Goal: Information Seeking & Learning: Learn about a topic

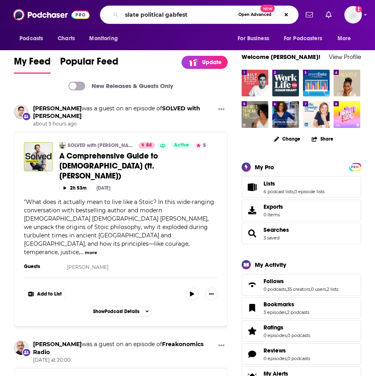
type input "slate political gabfest"
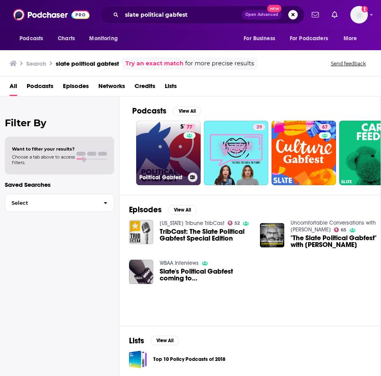
click at [172, 154] on link "77 Political Gabfest" at bounding box center [168, 153] width 65 height 65
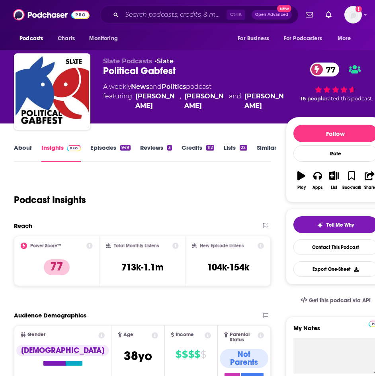
click at [26, 148] on link "About" at bounding box center [23, 153] width 18 height 18
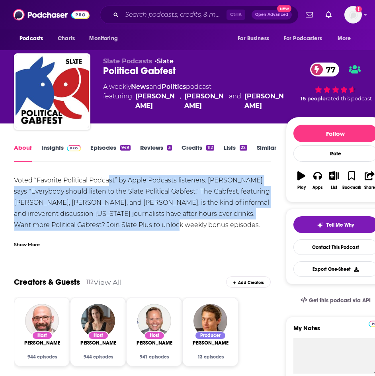
drag, startPoint x: 151, startPoint y: 197, endPoint x: 179, endPoint y: 228, distance: 42.1
click at [179, 228] on div "Voted “Favorite Political Podcast” by Apple Podcasts listeners. Stephen Colbert…" at bounding box center [142, 219] width 257 height 89
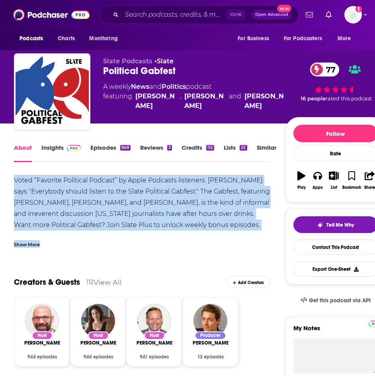
drag, startPoint x: 189, startPoint y: 243, endPoint x: 5, endPoint y: 175, distance: 195.4
click at [156, 208] on div "Voted “Favorite Political Podcast” by Apple Podcasts listeners. Stephen Colbert…" at bounding box center [142, 219] width 257 height 89
drag, startPoint x: 254, startPoint y: 227, endPoint x: 15, endPoint y: 179, distance: 244.3
click at [15, 179] on div "Voted “Favorite Political Podcast” by Apple Podcasts listeners. Stephen Colbert…" at bounding box center [142, 219] width 257 height 89
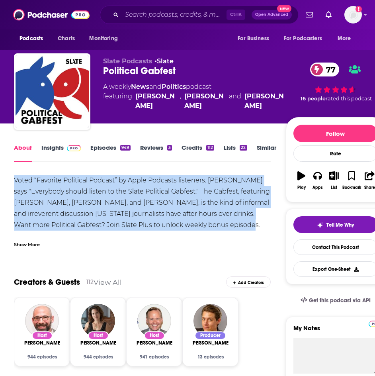
click at [125, 214] on div "Voted “Favorite Political Podcast” by Apple Podcasts listeners. Stephen Colbert…" at bounding box center [142, 219] width 257 height 89
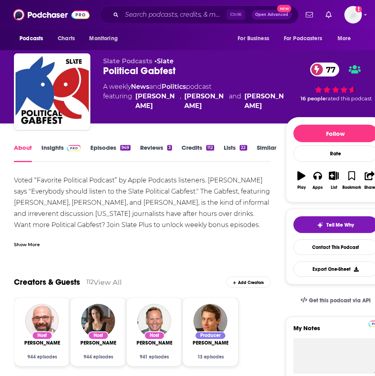
click at [39, 243] on div "Show More" at bounding box center [27, 244] width 26 height 8
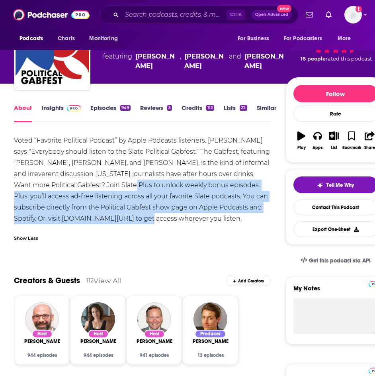
drag, startPoint x: 142, startPoint y: 215, endPoint x: 138, endPoint y: 184, distance: 31.3
click at [138, 184] on div "Voted “Favorite Political Podcast” by Apple Podcasts listeners. Stephen Colbert…" at bounding box center [142, 179] width 257 height 89
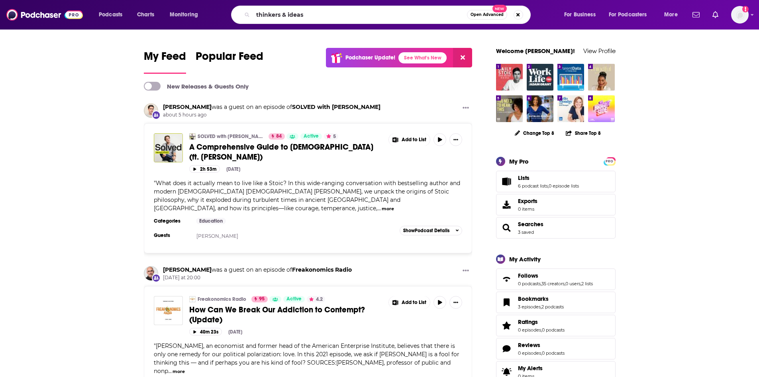
type input "thinkers & ideas"
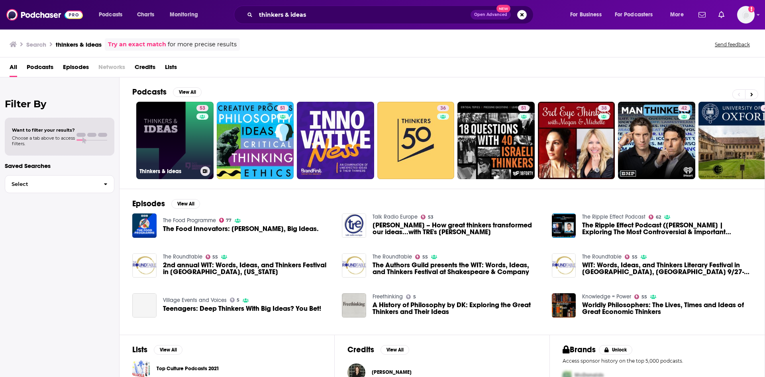
click at [179, 137] on link "53 Thinkers & Ideas" at bounding box center [174, 140] width 77 height 77
